Goal: Transaction & Acquisition: Obtain resource

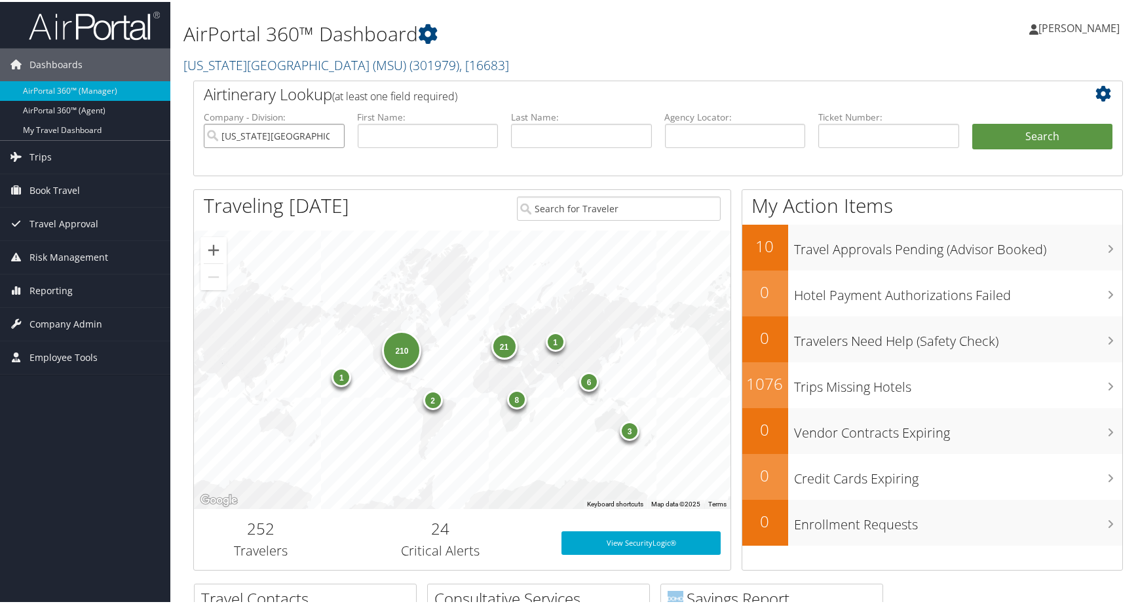
click at [331, 146] on input "[US_STATE][GEOGRAPHIC_DATA] (MSU)" at bounding box center [274, 134] width 141 height 24
click at [694, 146] on input "text" at bounding box center [735, 134] width 141 height 24
paste input "DLLZ1F"
type input "DLLZ1F"
click at [1016, 148] on button "Search" at bounding box center [1042, 135] width 141 height 26
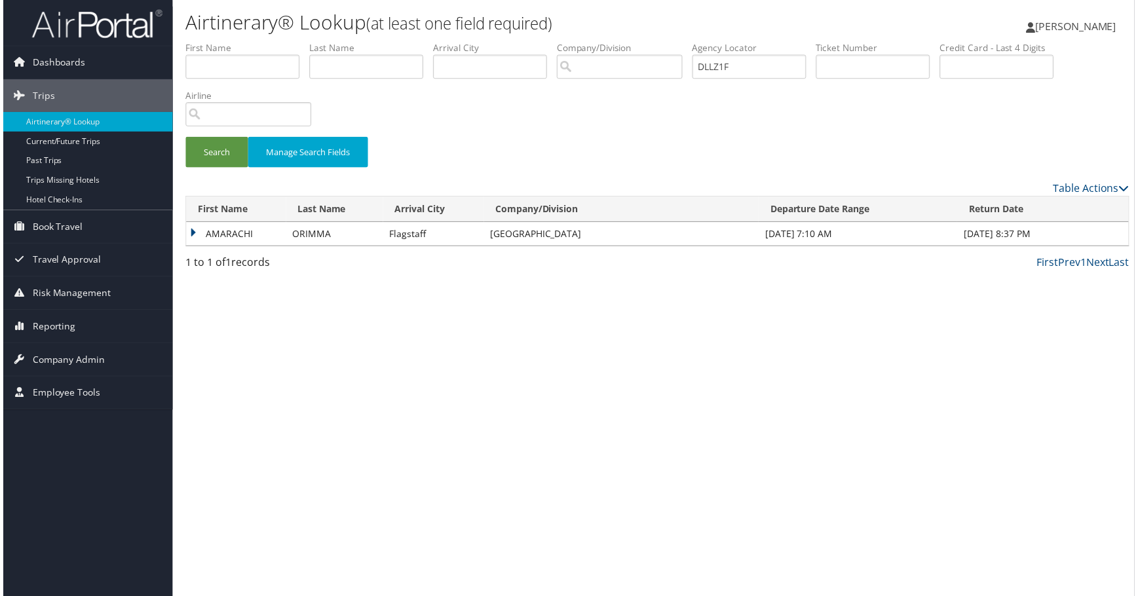
click at [232, 247] on td "AMARACHI" at bounding box center [234, 235] width 100 height 24
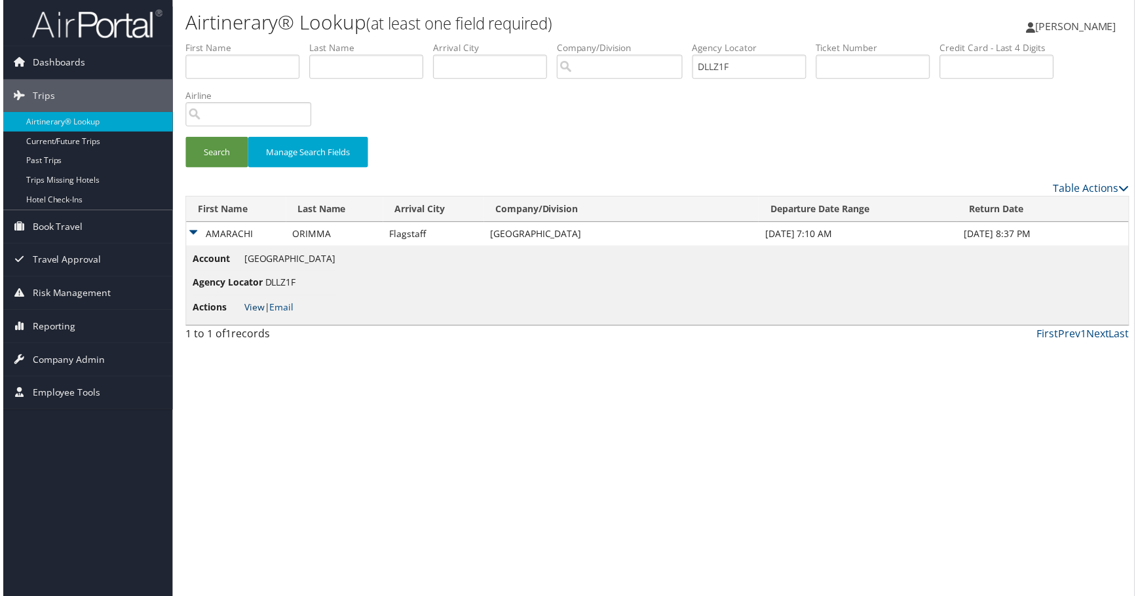
click at [261, 315] on link "View" at bounding box center [252, 309] width 20 height 12
click at [877, 181] on div "Search Manage Search Fields" at bounding box center [658, 111] width 969 height 140
drag, startPoint x: 785, startPoint y: 217, endPoint x: 832, endPoint y: 131, distance: 98.5
click at [785, 181] on div "Search Manage Search Fields" at bounding box center [658, 160] width 969 height 44
drag, startPoint x: 962, startPoint y: 102, endPoint x: 865, endPoint y: 102, distance: 96.9
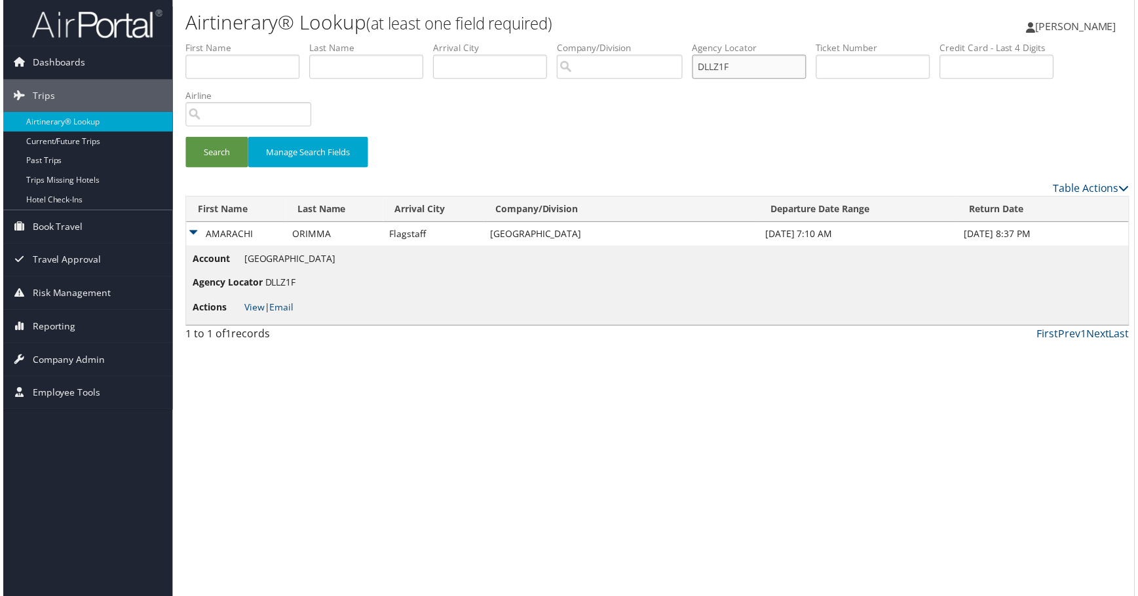
click at [865, 41] on ul "First Name Last Name Departure City Arrival City Company/Division Airport/City …" at bounding box center [657, 41] width 949 height 0
click at [236, 168] on button "Search" at bounding box center [214, 153] width 63 height 31
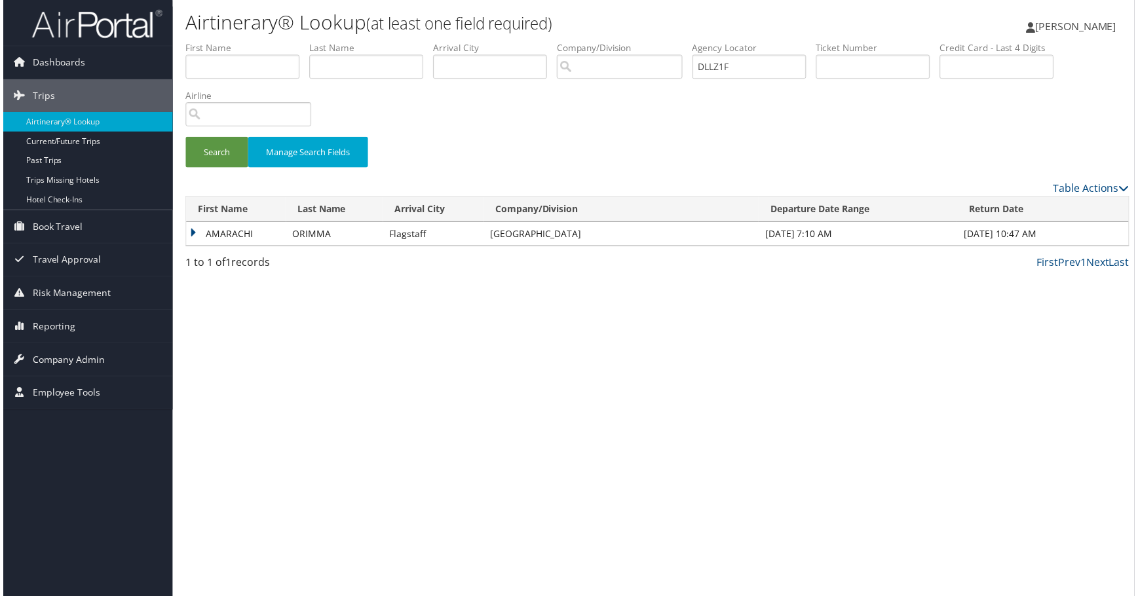
click at [231, 247] on td "AMARACHI" at bounding box center [234, 235] width 100 height 24
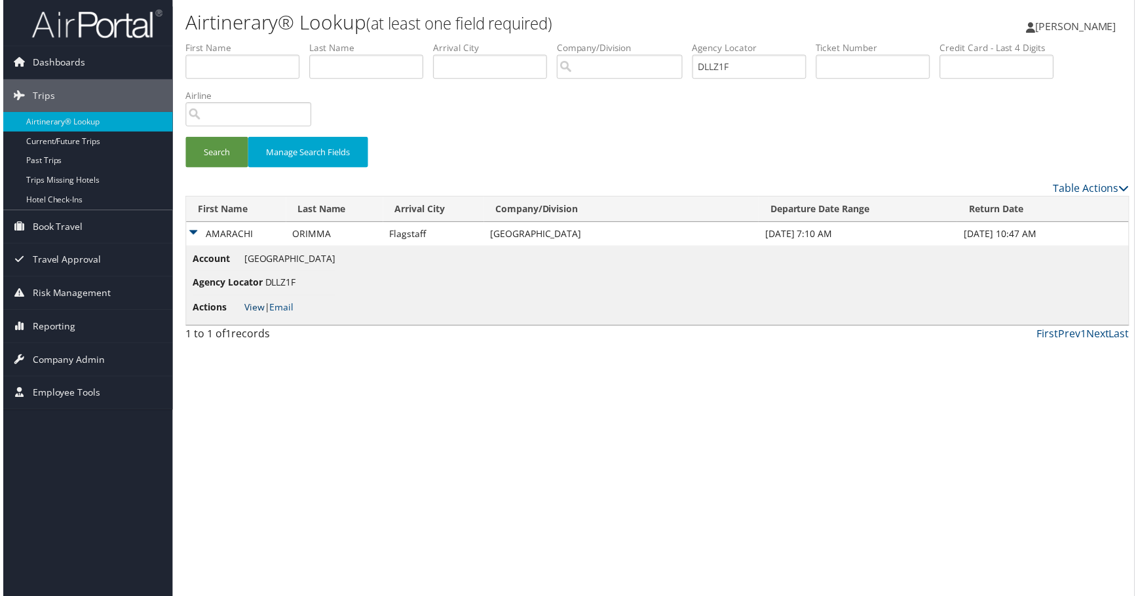
click at [254, 315] on link "View" at bounding box center [252, 309] width 20 height 12
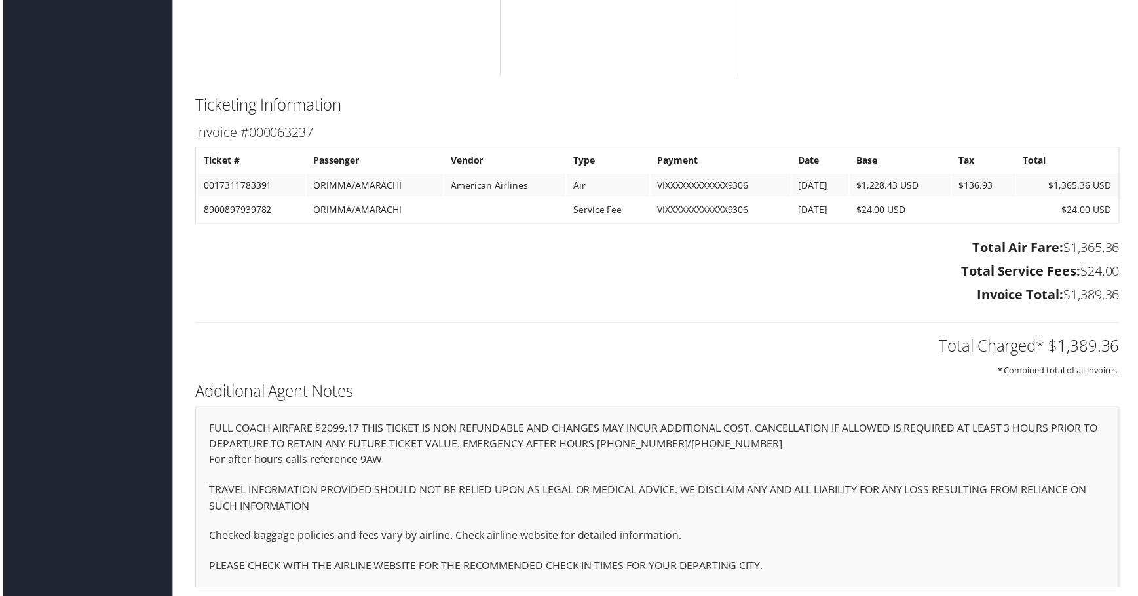
scroll to position [2881, 0]
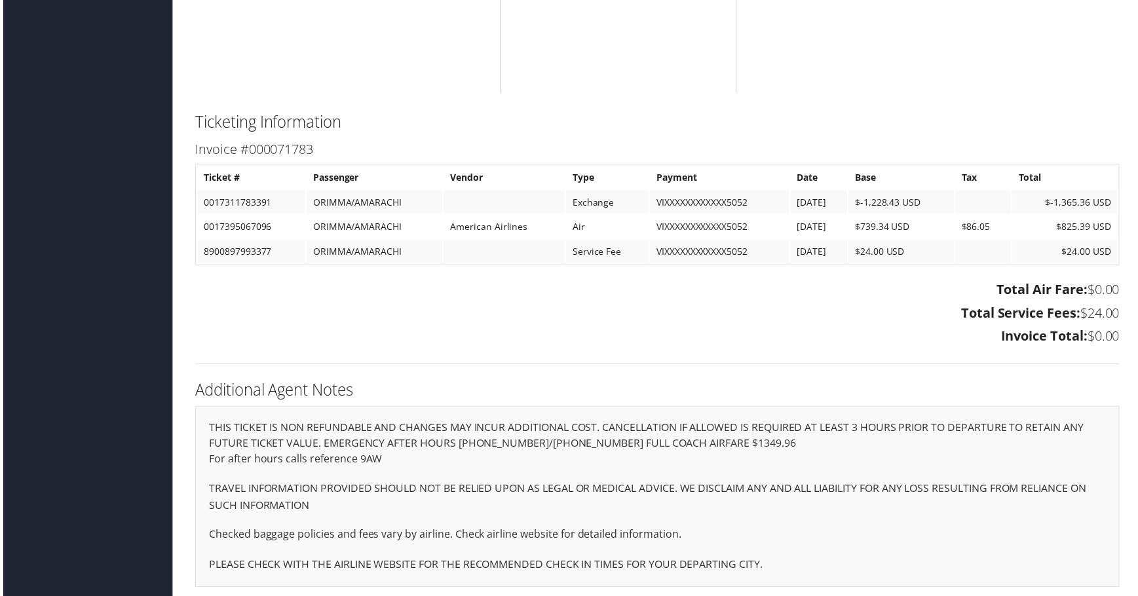
scroll to position [3929, 0]
click at [1005, 112] on h2 "Ticketing Information" at bounding box center [657, 123] width 929 height 22
click at [652, 324] on h3 "Total Service Fees: $24.00" at bounding box center [657, 315] width 929 height 18
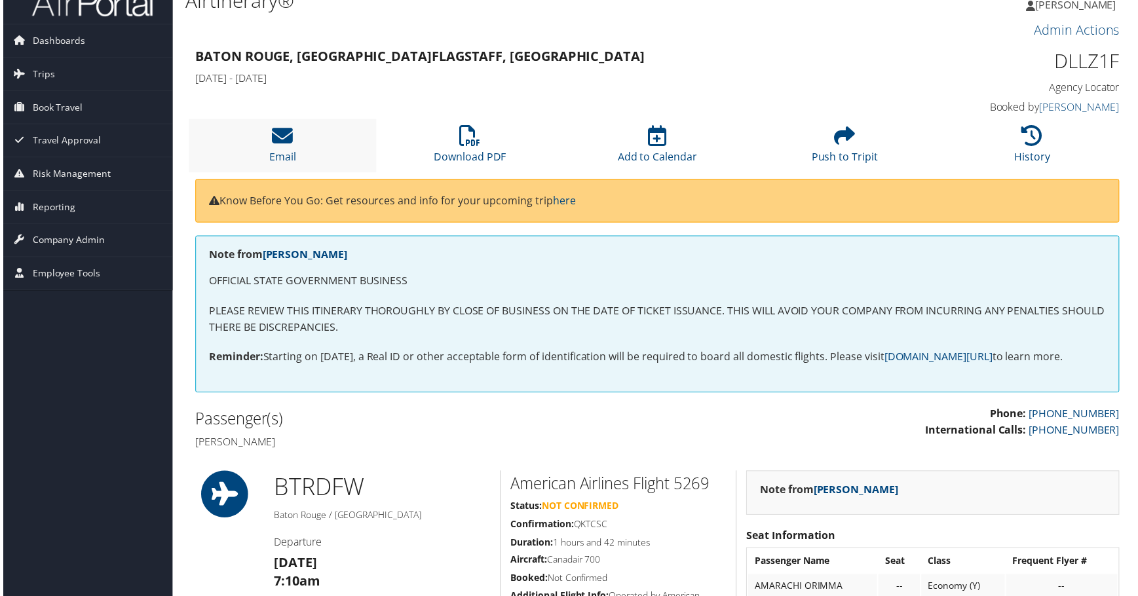
scroll to position [0, 0]
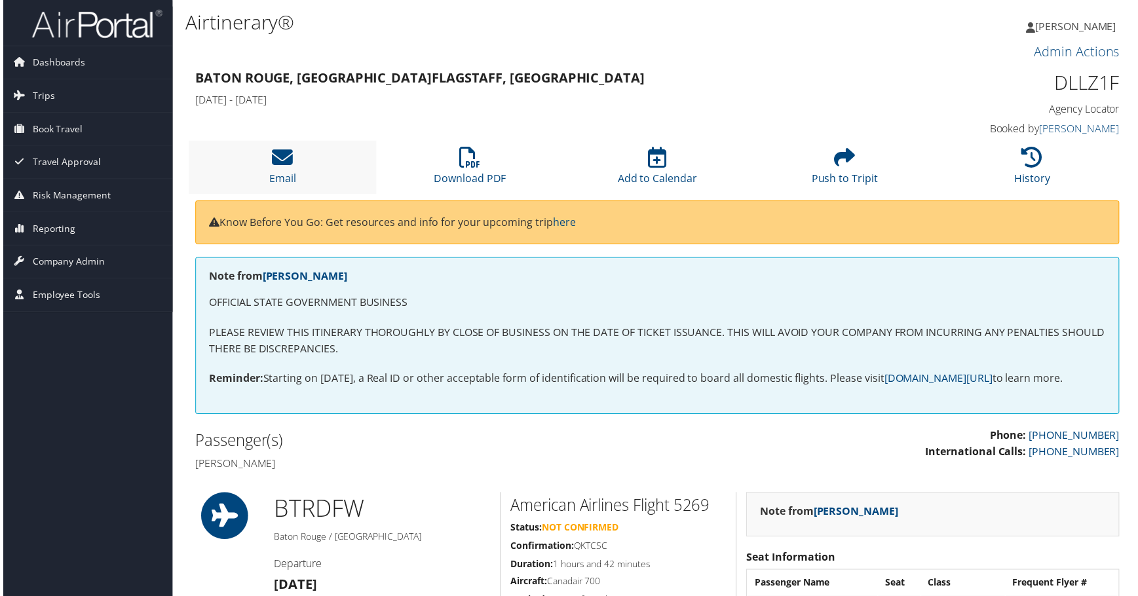
click at [301, 194] on li "Email" at bounding box center [281, 167] width 189 height 53
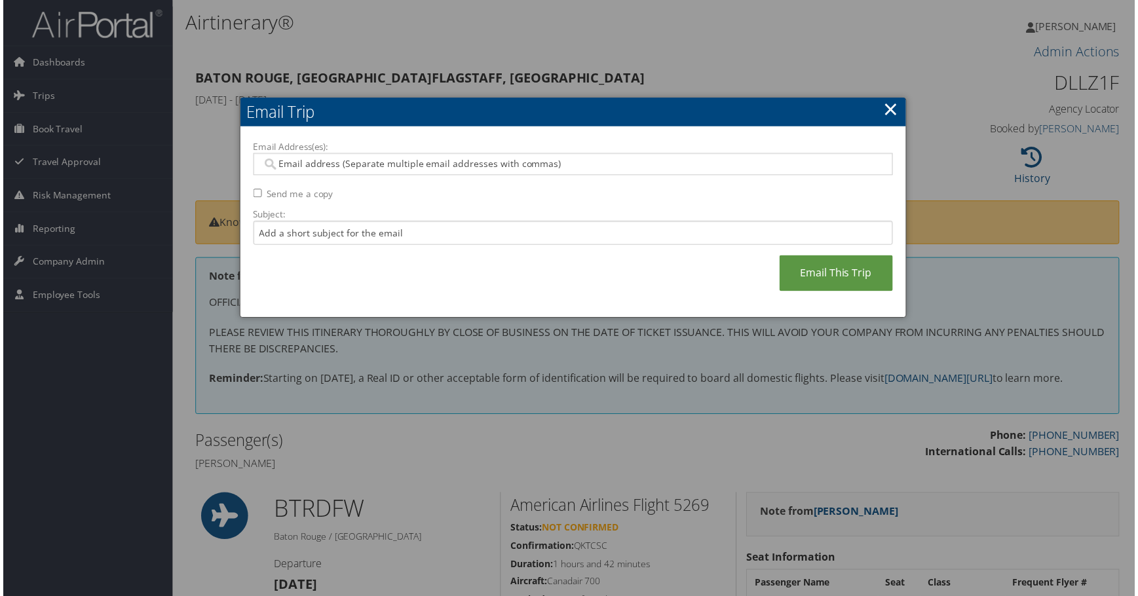
click at [327, 172] on input "Email Address(es):" at bounding box center [566, 164] width 612 height 13
paste input "amarachinorimma@yahoo.com"
type input "amarachinorimma@yahoo.com"
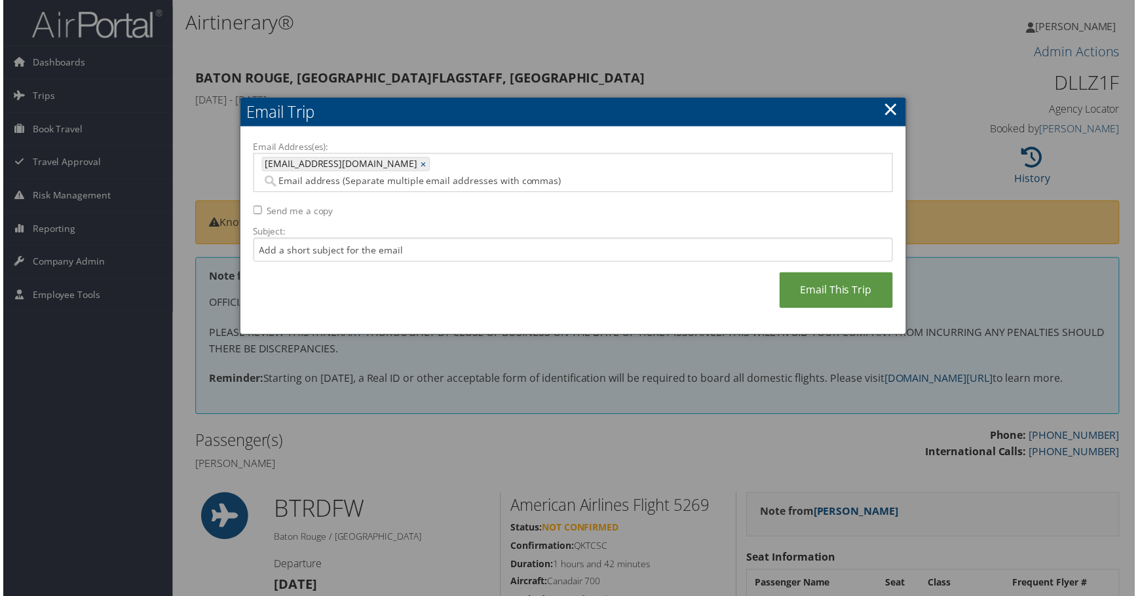
click at [253, 232] on div "Email Address(es): amarachinorimma@yahoo.com amarachinorimma@yahoo.com × Send m…" at bounding box center [572, 232] width 669 height 209
click at [258, 215] on input "Send me a copy" at bounding box center [255, 211] width 9 height 9
checkbox input "true"
click at [448, 188] on input "Email Address(es):" at bounding box center [489, 182] width 459 height 13
paste input "amarachi.orimma@sus.edu"
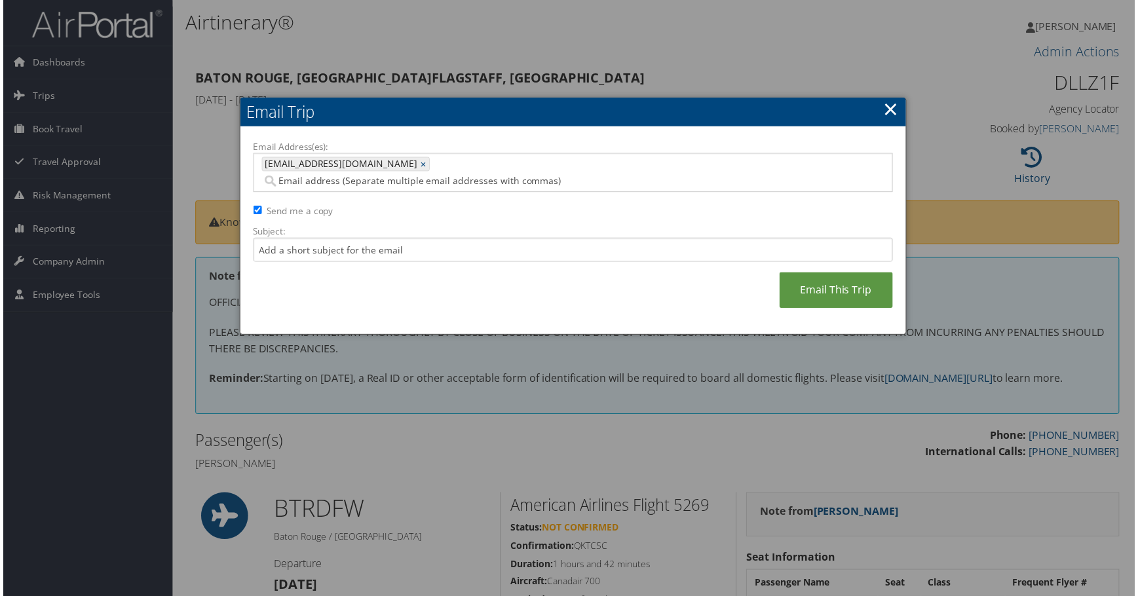
type input "amarachi.orimma@sus.edu"
type input "amarachinorimma@yahoo.com, amarachi.orimma@sus.edu"
click at [781, 310] on link "Email This Trip" at bounding box center [838, 292] width 114 height 36
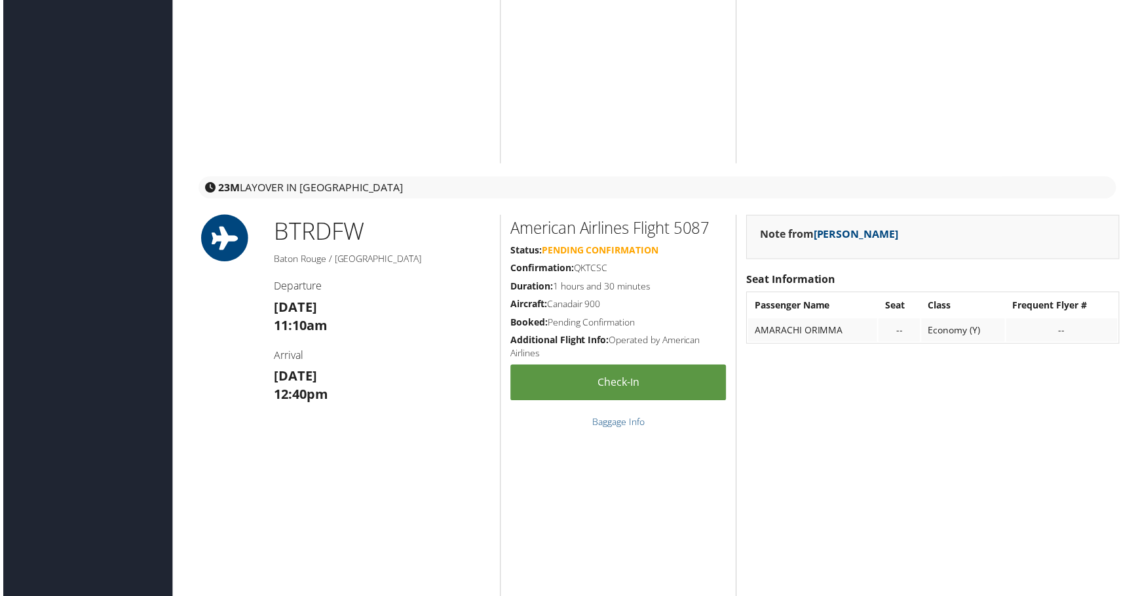
scroll to position [1310, 0]
